Goal: Task Accomplishment & Management: Manage account settings

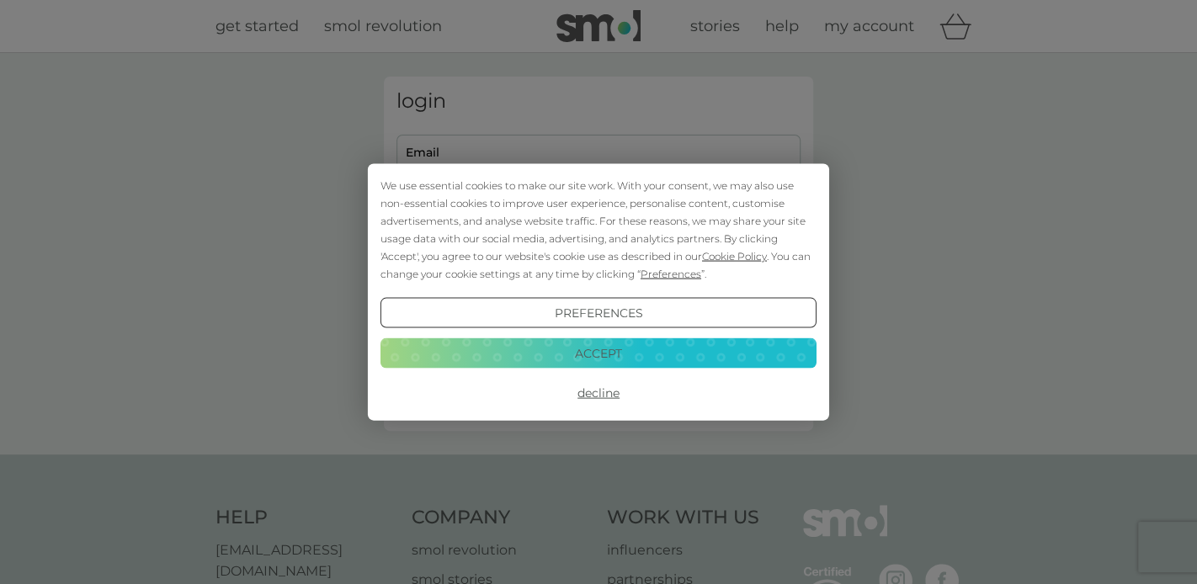
type input "[EMAIL_ADDRESS][DOMAIN_NAME]"
click at [606, 387] on button "Decline" at bounding box center [598, 393] width 436 height 30
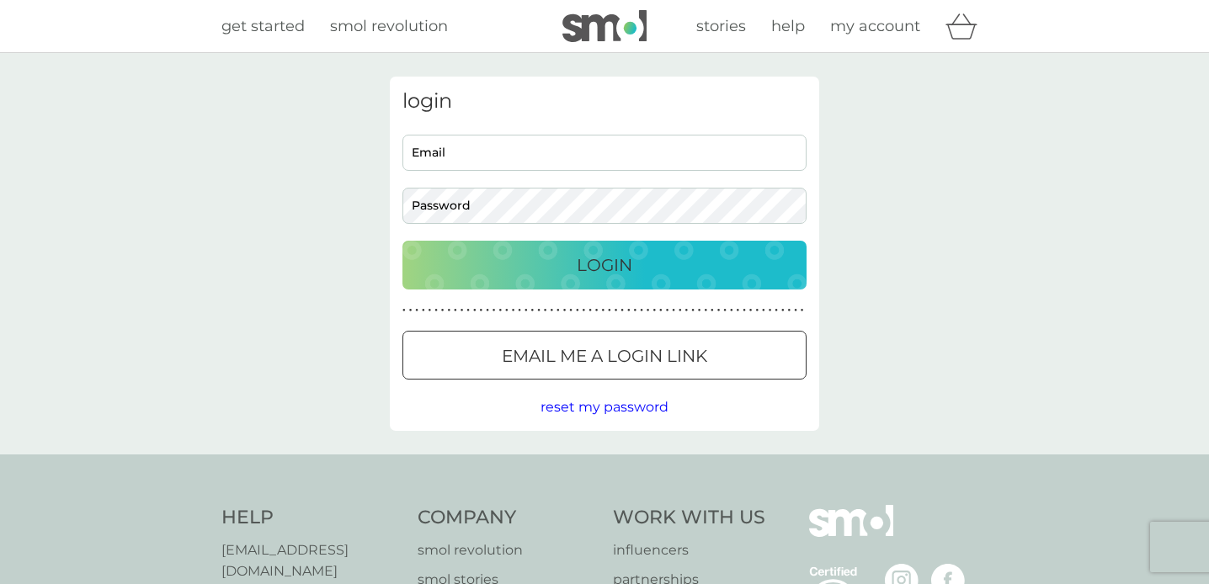
type input "[EMAIL_ADDRESS][DOMAIN_NAME]"
click at [598, 257] on p "Login" at bounding box center [605, 265] width 56 height 27
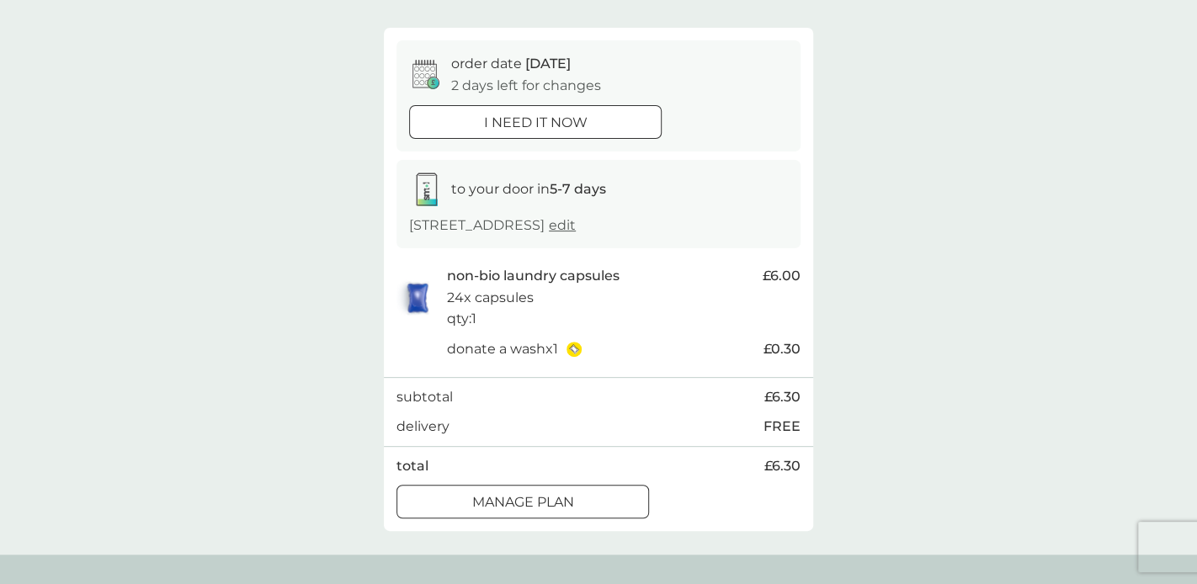
scroll to position [168, 0]
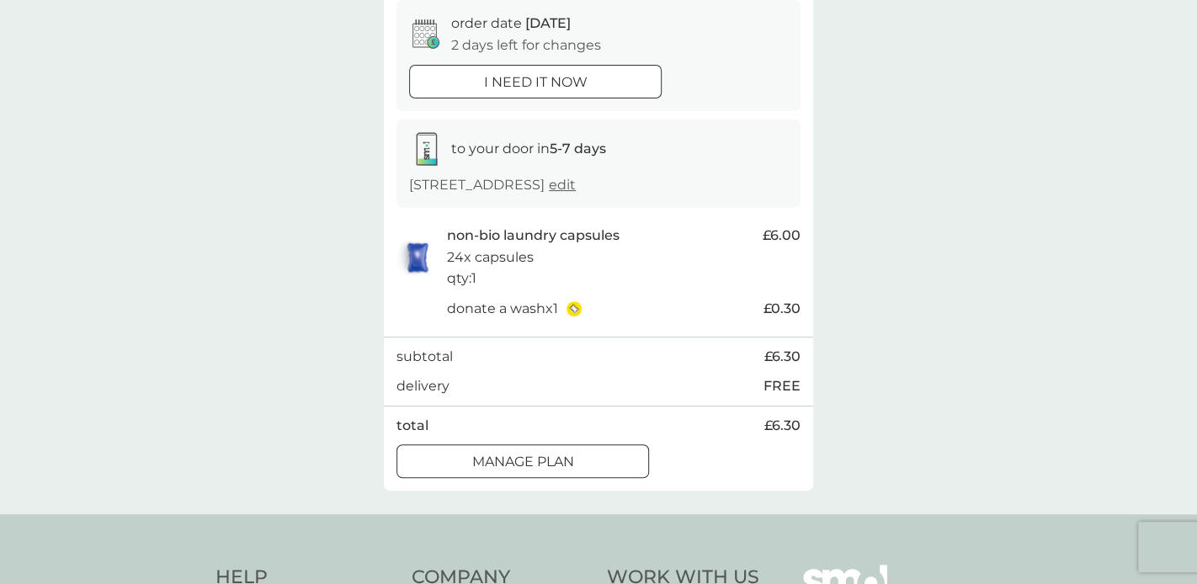
click at [562, 452] on p "Manage plan" at bounding box center [523, 462] width 102 height 22
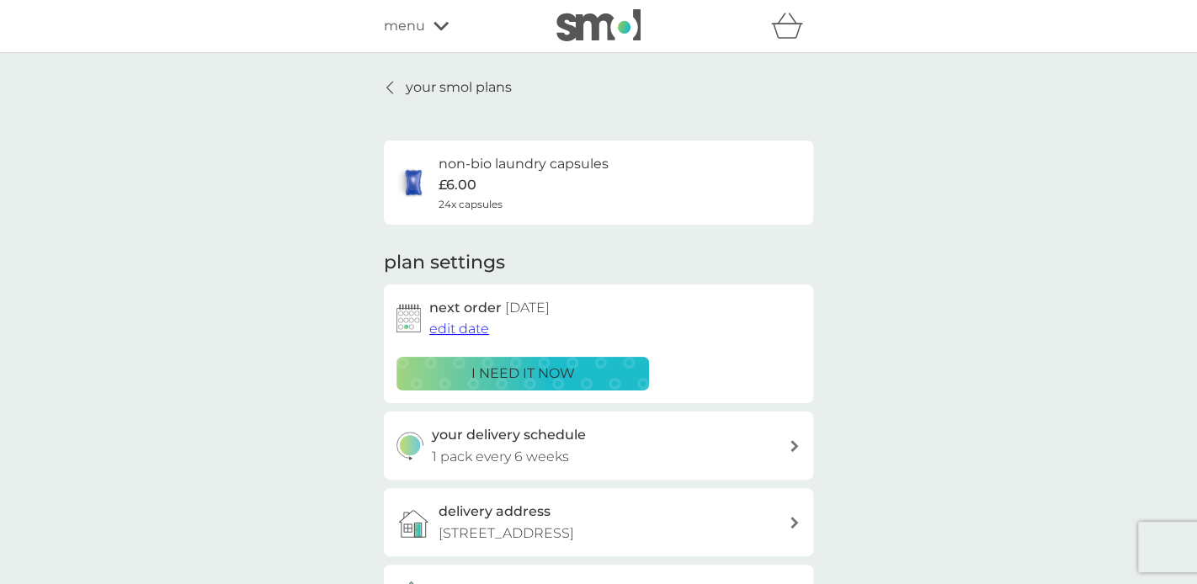
click at [473, 332] on span "edit date" at bounding box center [459, 329] width 60 height 16
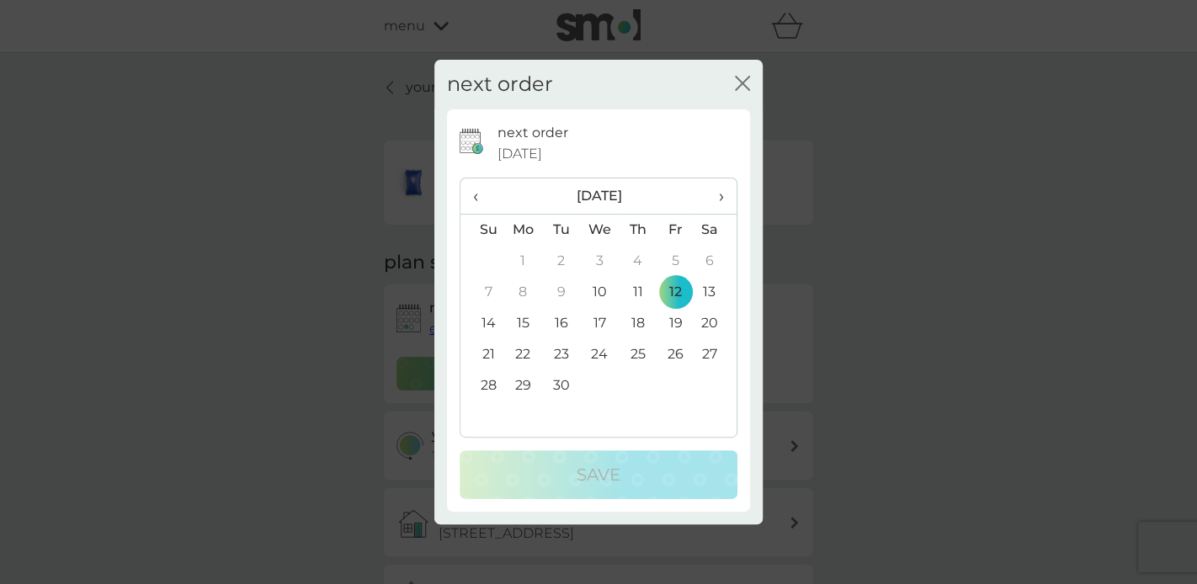
click at [719, 195] on span "›" at bounding box center [715, 195] width 17 height 35
click at [678, 350] on td "24" at bounding box center [675, 354] width 38 height 31
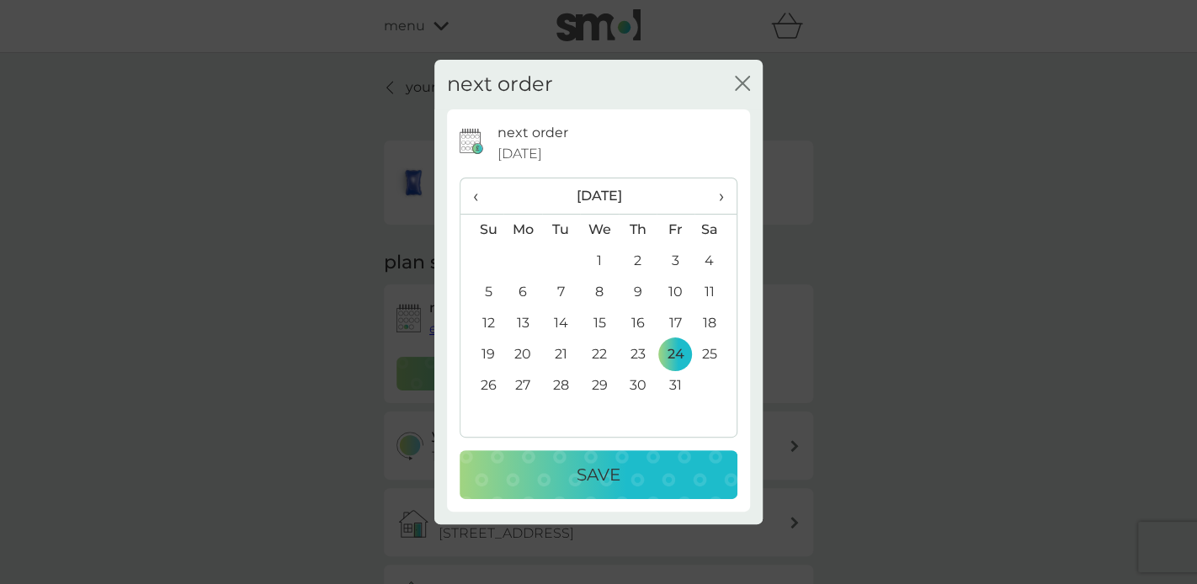
click at [615, 465] on p "Save" at bounding box center [599, 474] width 44 height 27
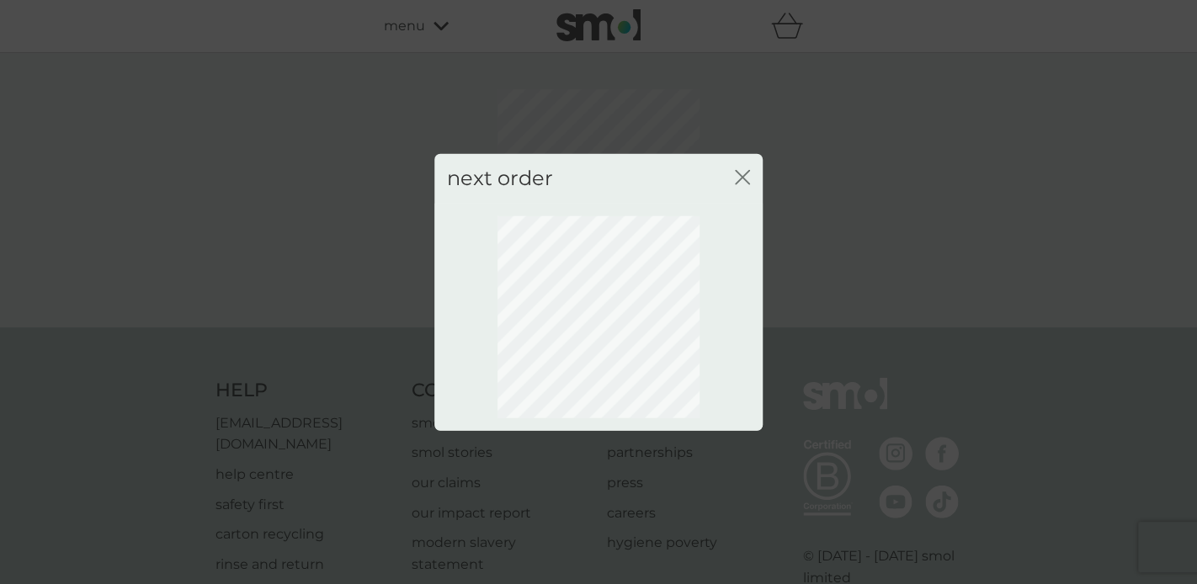
click at [741, 178] on icon "close" at bounding box center [739, 177] width 7 height 13
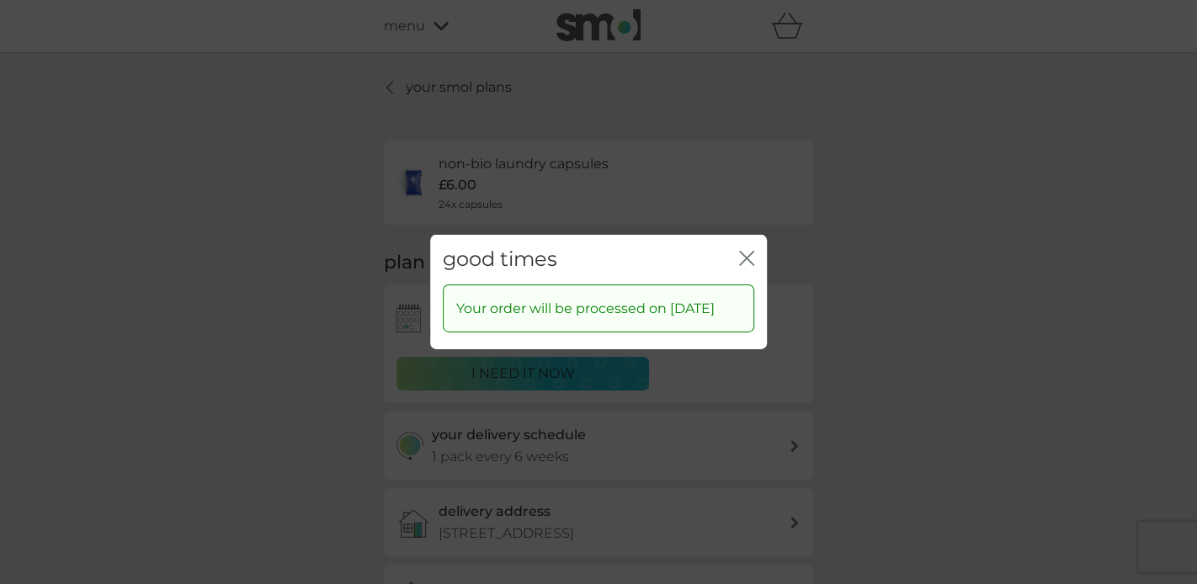
click at [748, 252] on icon "close" at bounding box center [750, 258] width 7 height 13
